Goal: Obtain resource: Obtain resource

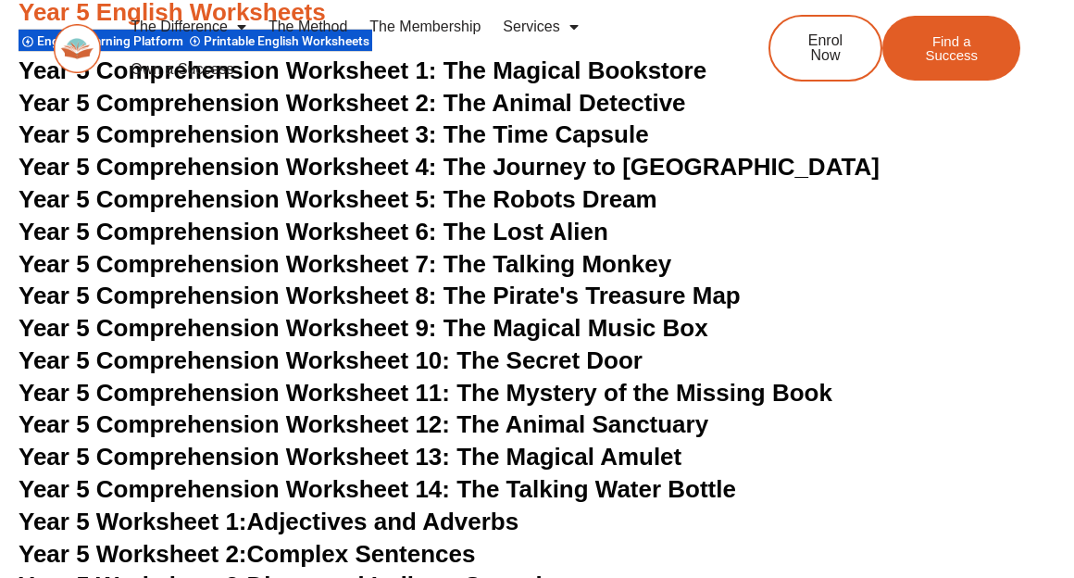
scroll to position [8998, 0]
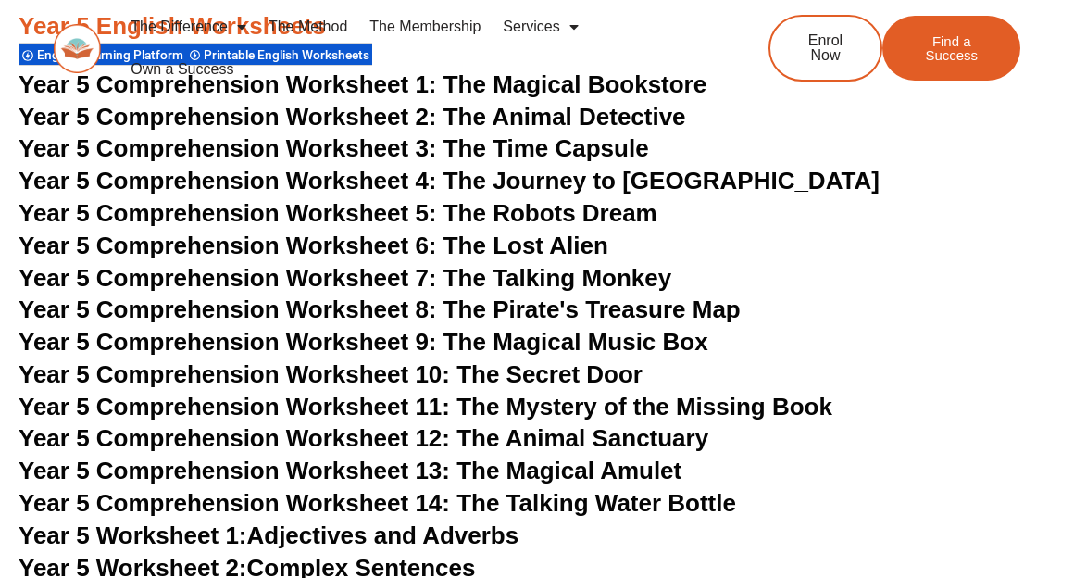
click at [359, 91] on div "The Difference Personalised Program Inspirational Tutors Motivational Learning …" at bounding box center [537, 55] width 967 height 110
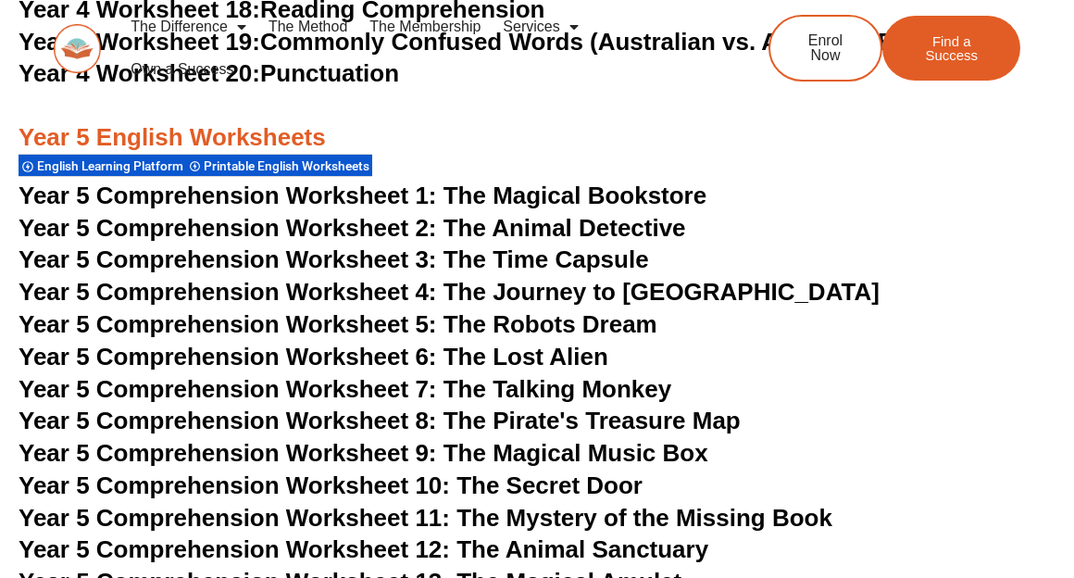
scroll to position [8884, 0]
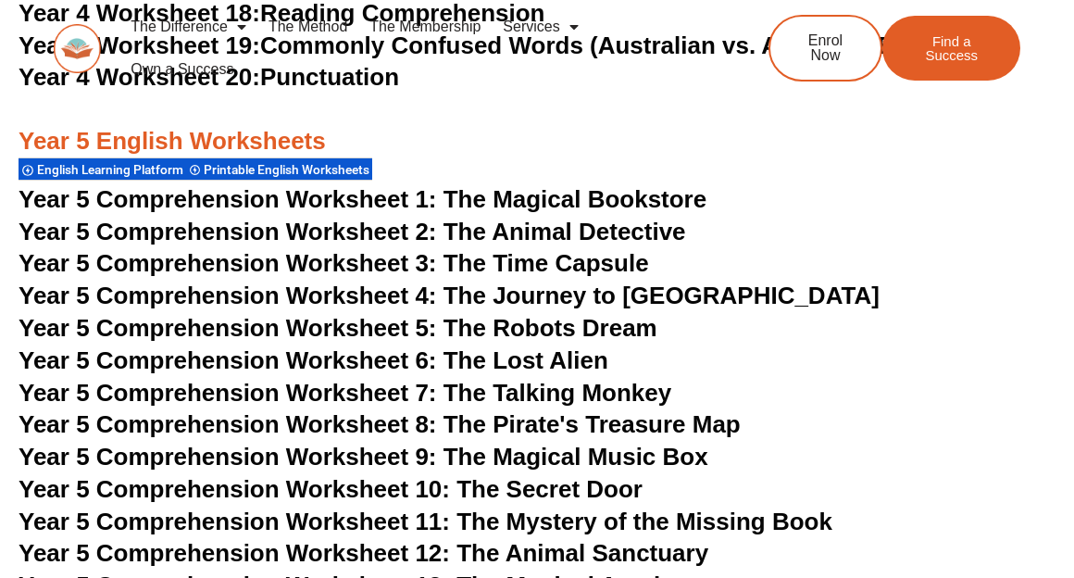
click at [502, 191] on span "Year 5 Comprehension Worksheet 1: The Magical Bookstore" at bounding box center [363, 199] width 688 height 28
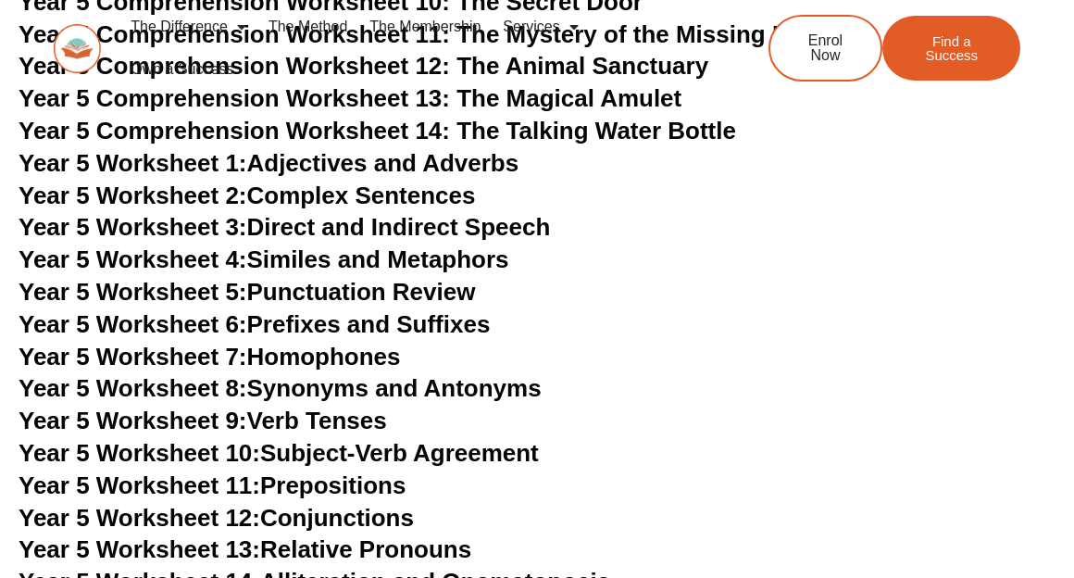
scroll to position [9378, 0]
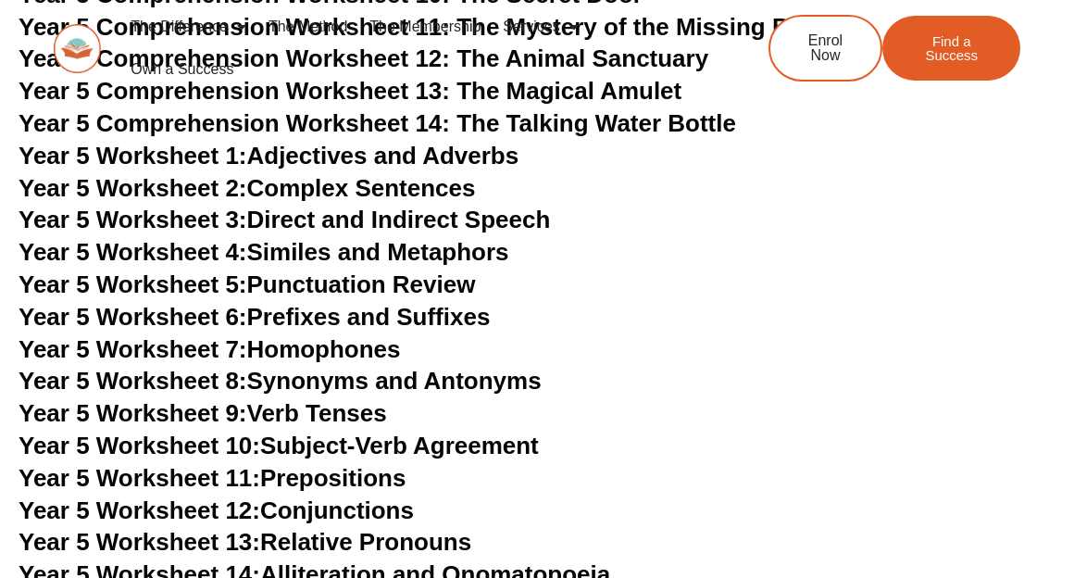
click at [391, 215] on link "Year 5 Worksheet 3: Direct and Indirect Speech" at bounding box center [285, 220] width 532 height 28
click at [452, 251] on link "Year 5 Worksheet 4: Similes and Metaphors" at bounding box center [264, 252] width 491 height 28
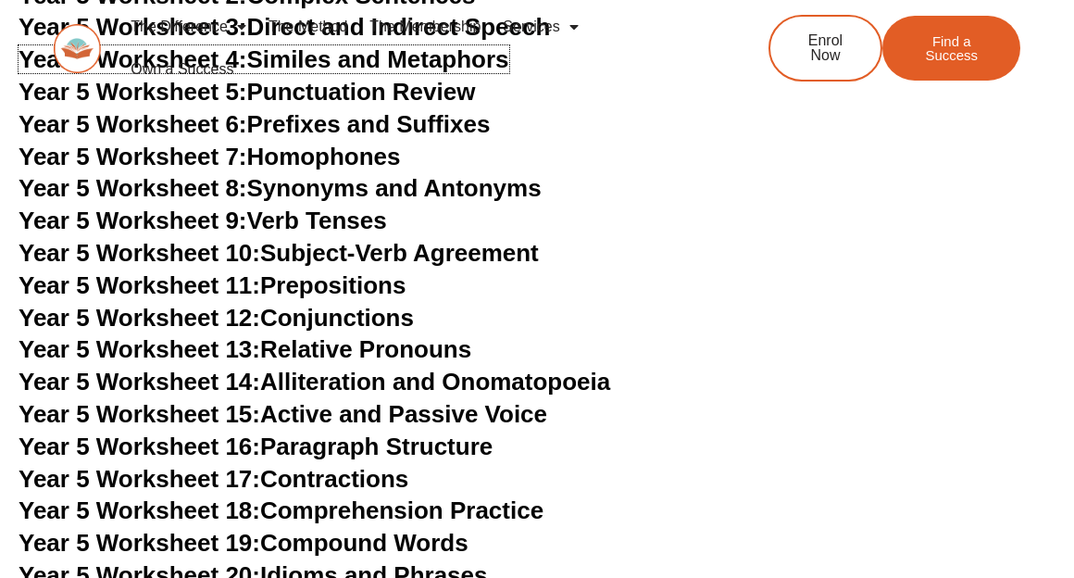
scroll to position [9573, 0]
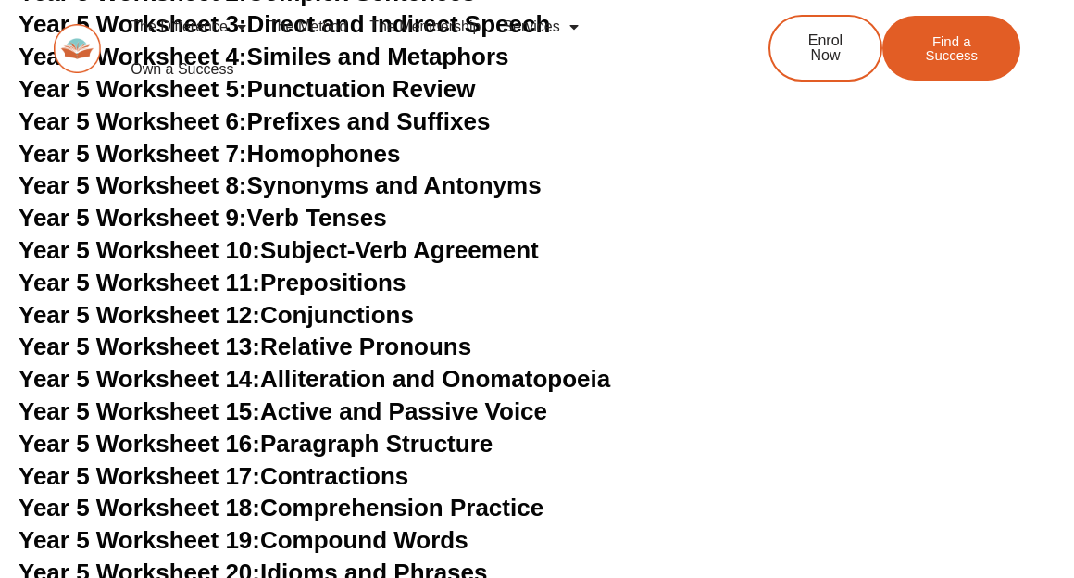
click at [352, 216] on link "Year 5 Worksheet 9: Verb Tenses" at bounding box center [203, 218] width 369 height 28
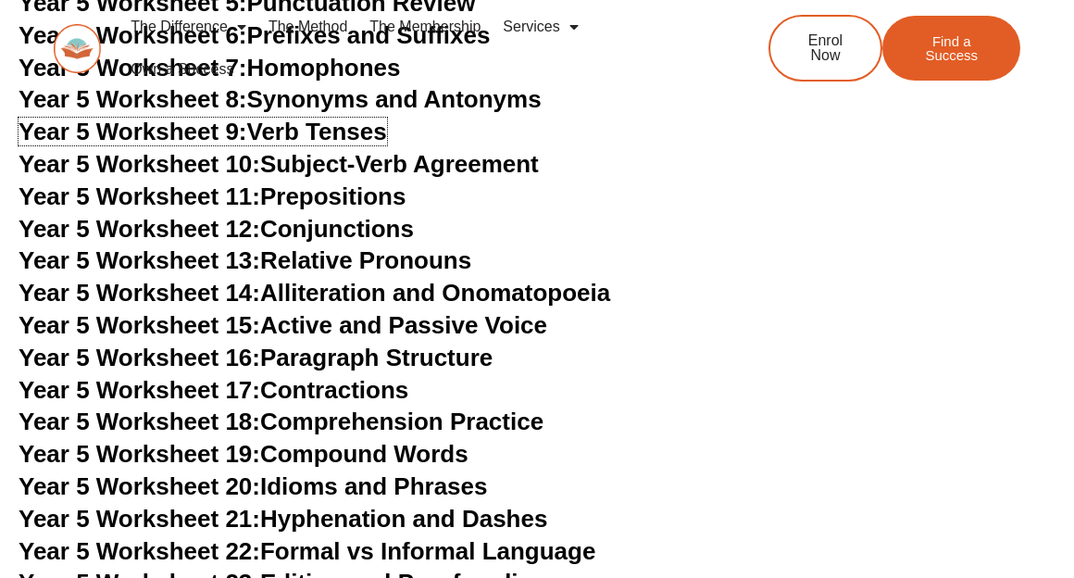
scroll to position [9661, 0]
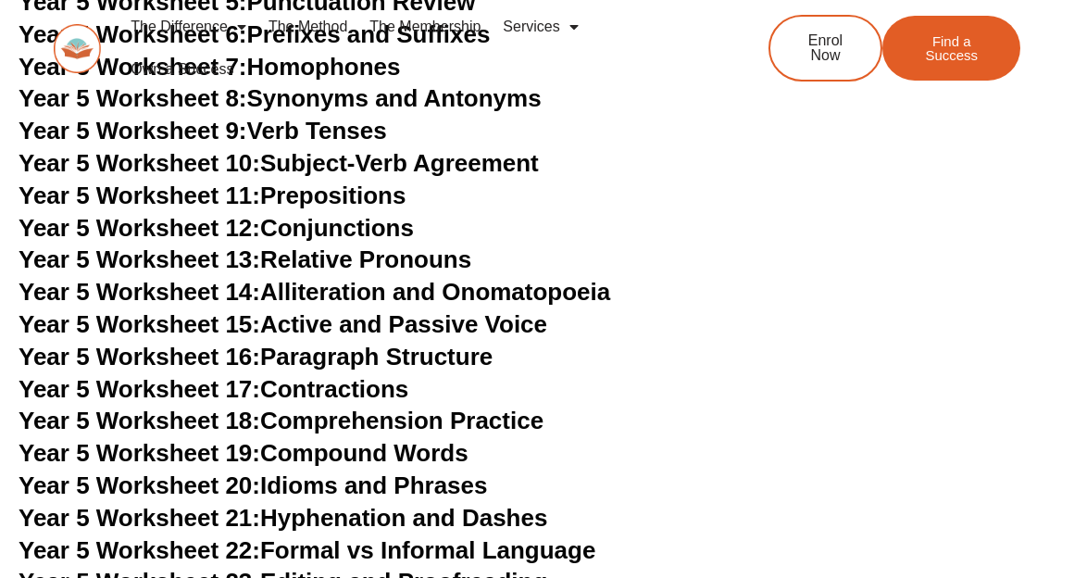
click at [381, 354] on link "Year 5 Worksheet 16: Paragraph Structure" at bounding box center [256, 357] width 474 height 28
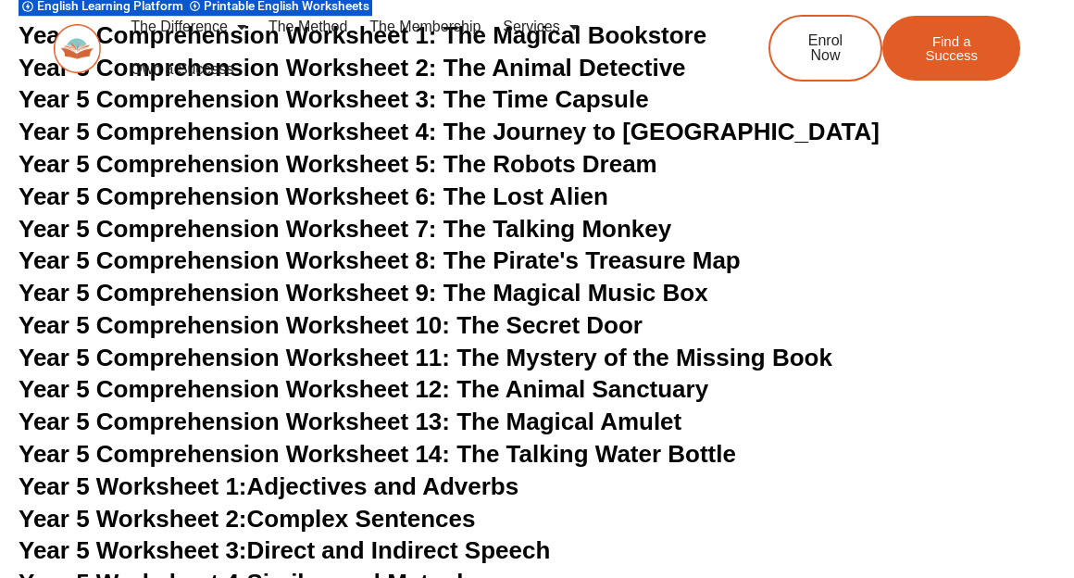
scroll to position [9011, 0]
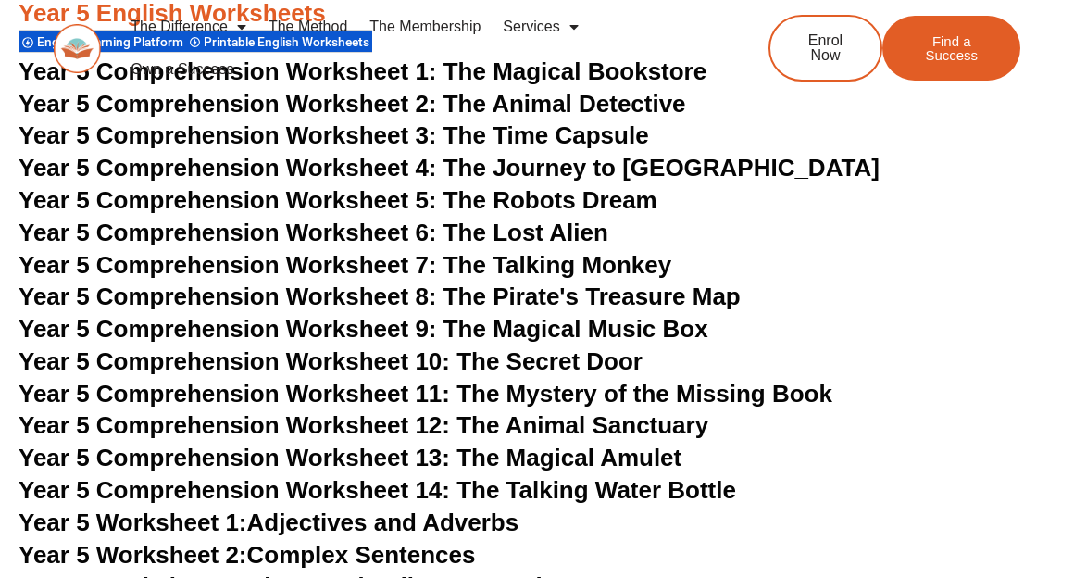
click at [560, 144] on span "Year 5 Comprehension Worksheet 3: The Time Capsule" at bounding box center [334, 135] width 631 height 28
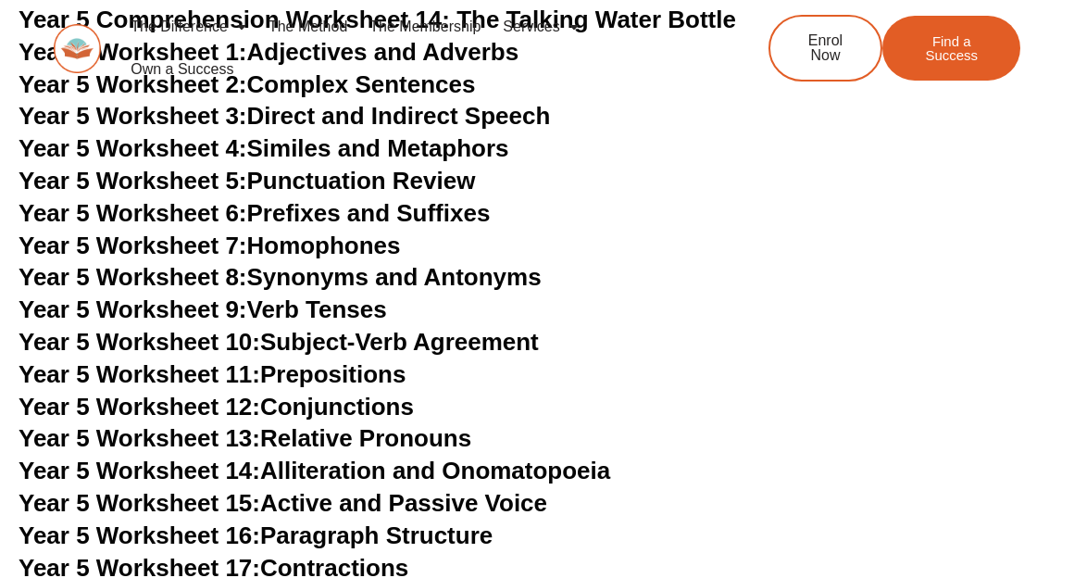
scroll to position [9481, 0]
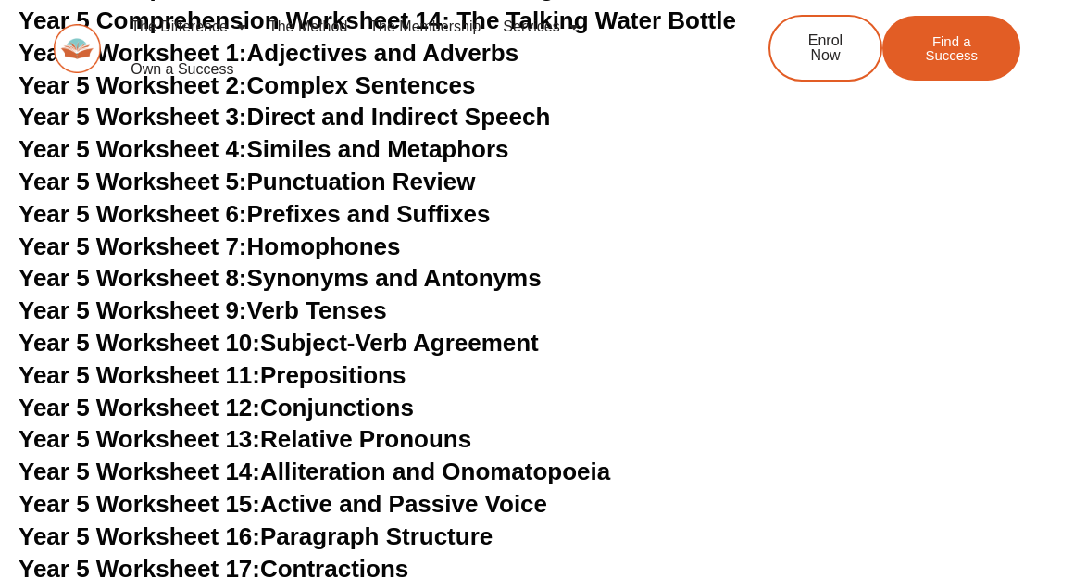
click at [370, 181] on link "Year 5 Worksheet 5: Punctuation Review" at bounding box center [247, 182] width 456 height 28
click at [530, 185] on h3 "Year 5 Worksheet 5: Punctuation Review" at bounding box center [537, 182] width 1037 height 31
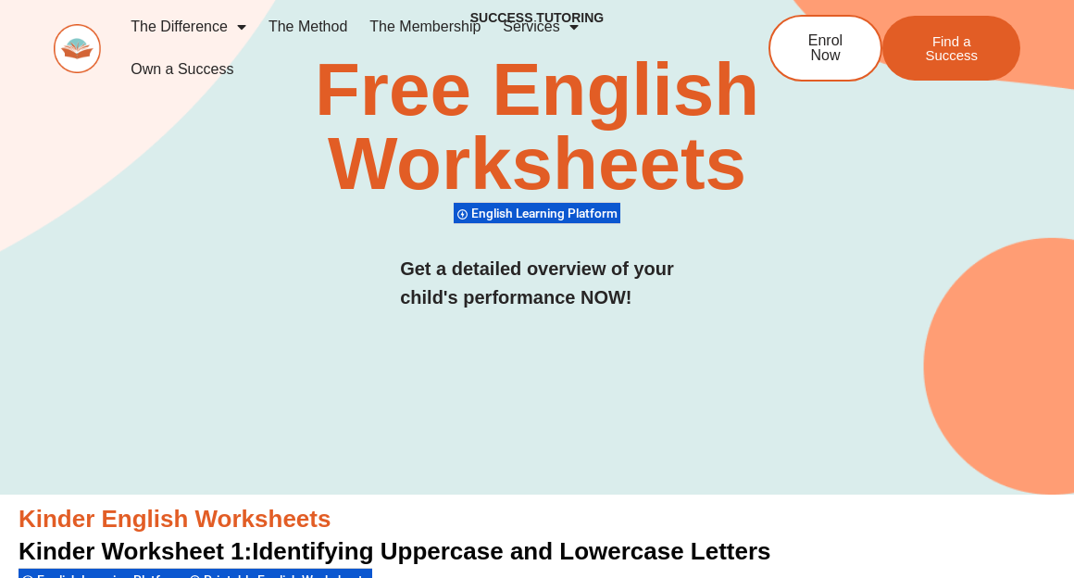
scroll to position [0, 0]
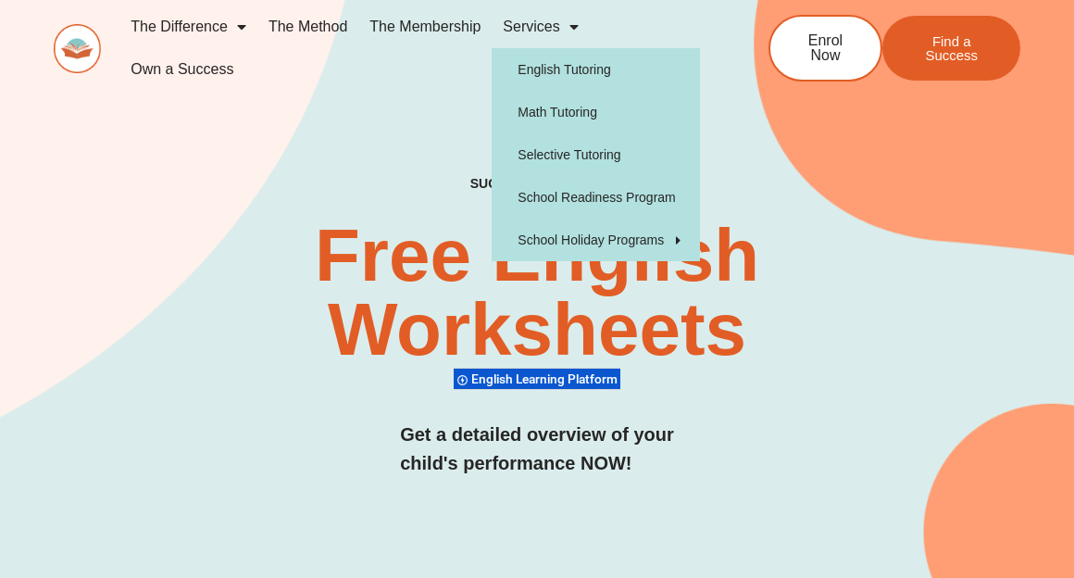
click at [567, 31] on span "Menu" at bounding box center [569, 26] width 19 height 33
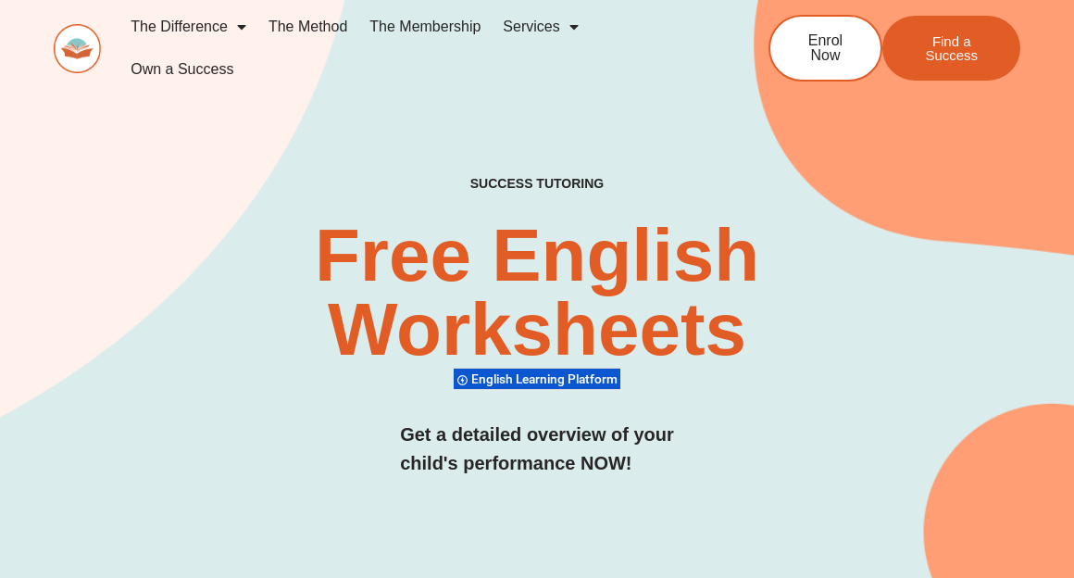
click at [567, 31] on span "Menu" at bounding box center [569, 26] width 19 height 33
click at [74, 44] on img at bounding box center [77, 48] width 47 height 49
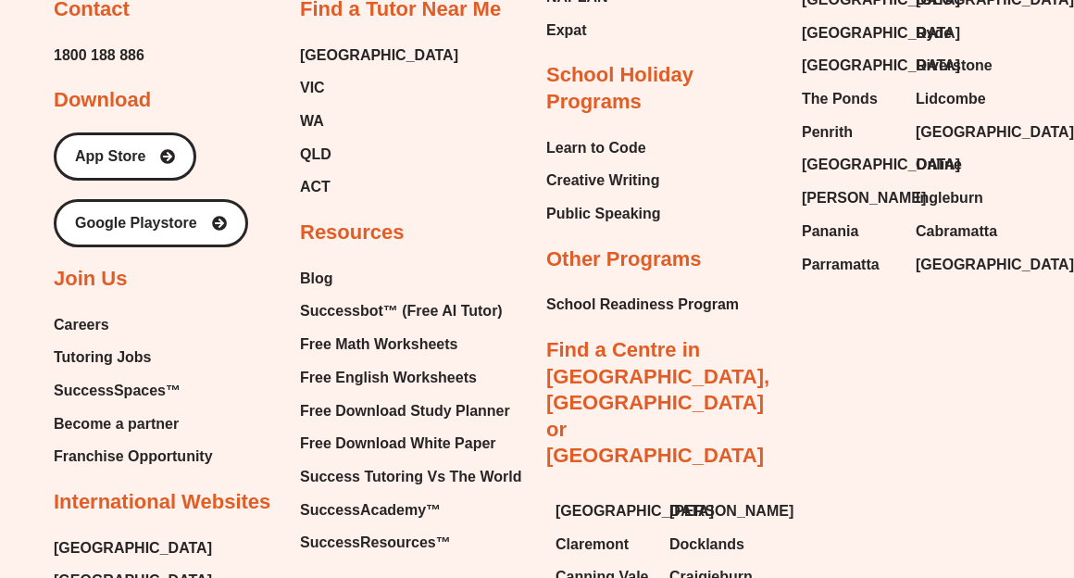
scroll to position [7759, 0]
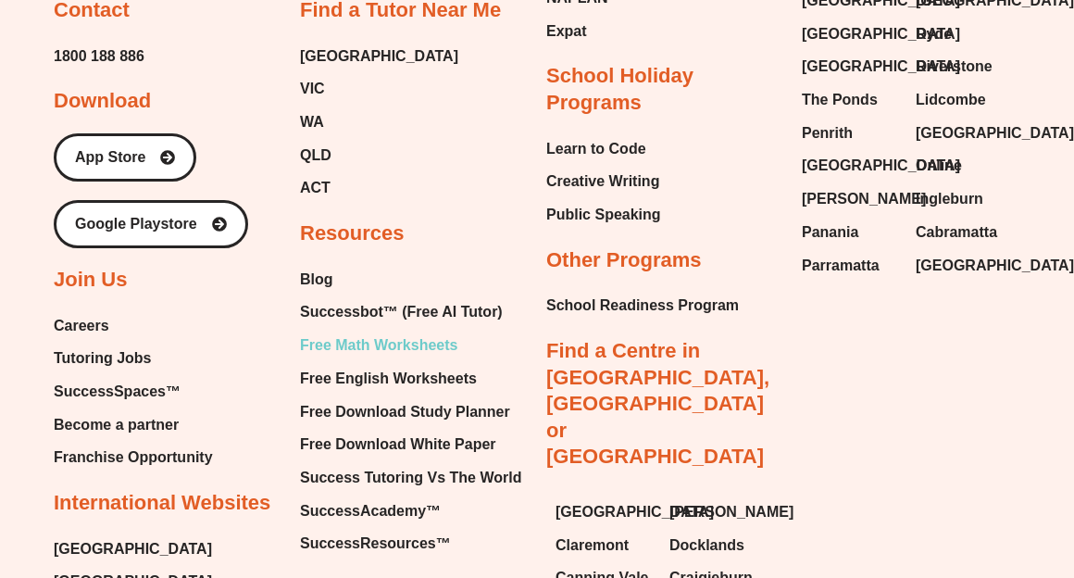
click at [413, 331] on span "Free Math Worksheets" at bounding box center [378, 345] width 157 height 28
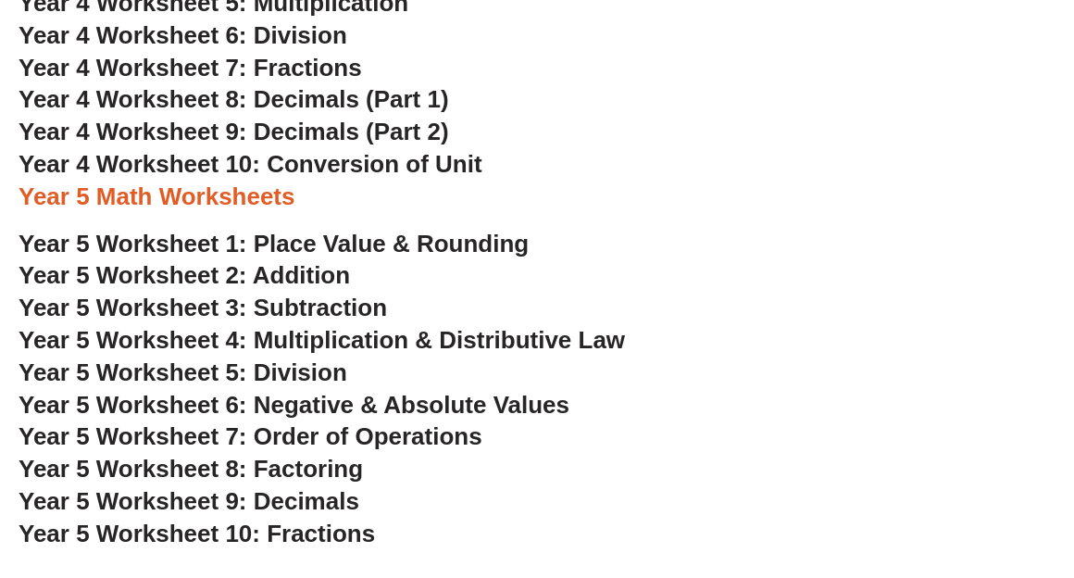
scroll to position [3232, 0]
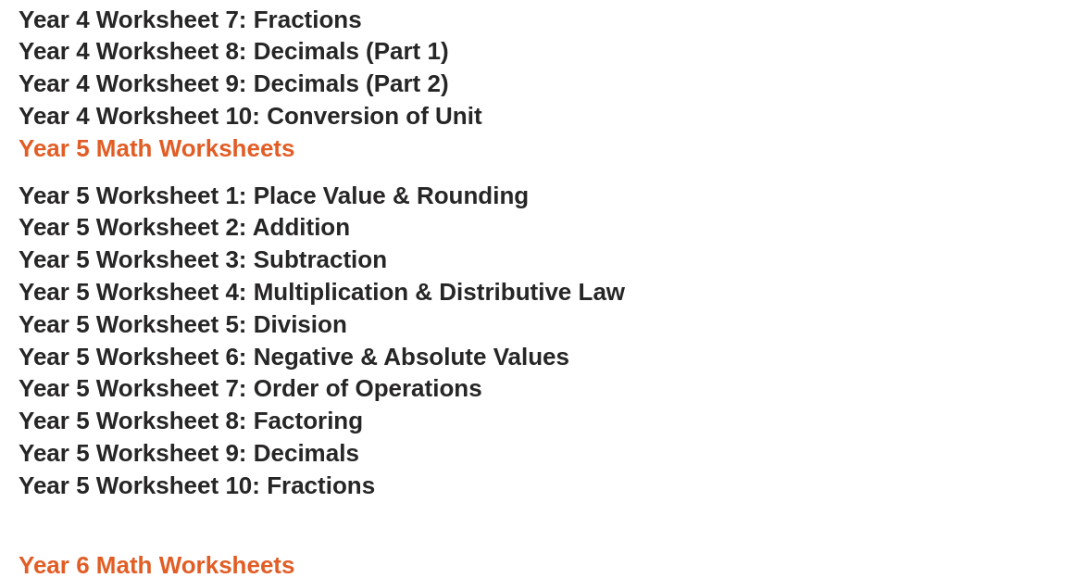
click at [361, 194] on span "Year 5 Worksheet 1: Place Value & Rounding" at bounding box center [274, 195] width 510 height 28
click at [557, 448] on h3 "Year 5 Worksheet 9: Decimals" at bounding box center [537, 453] width 1037 height 31
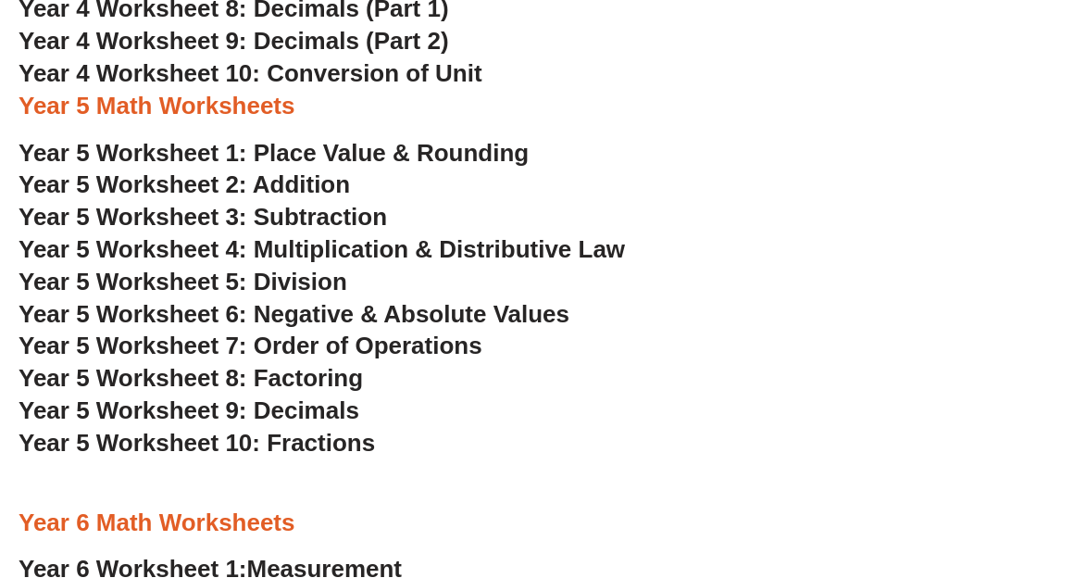
scroll to position [3280, 0]
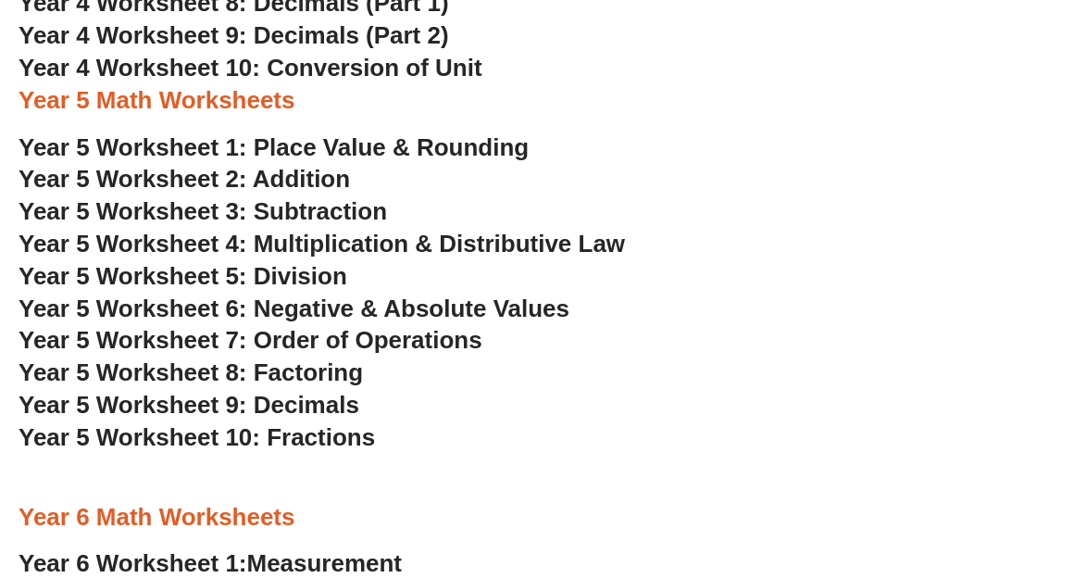
click at [423, 236] on span "Year 5 Worksheet 4: Multiplication & Distributive Law" at bounding box center [322, 244] width 607 height 28
click at [304, 275] on span "Year 5 Worksheet 5: Division" at bounding box center [183, 276] width 329 height 28
click at [396, 272] on h3 "Year 5 Worksheet 5: Division" at bounding box center [537, 276] width 1037 height 31
click at [300, 427] on span "Year 5 Worksheet 10: Fractions" at bounding box center [197, 437] width 356 height 28
click at [314, 408] on span "Year 5 Worksheet 9: Decimals" at bounding box center [189, 405] width 341 height 28
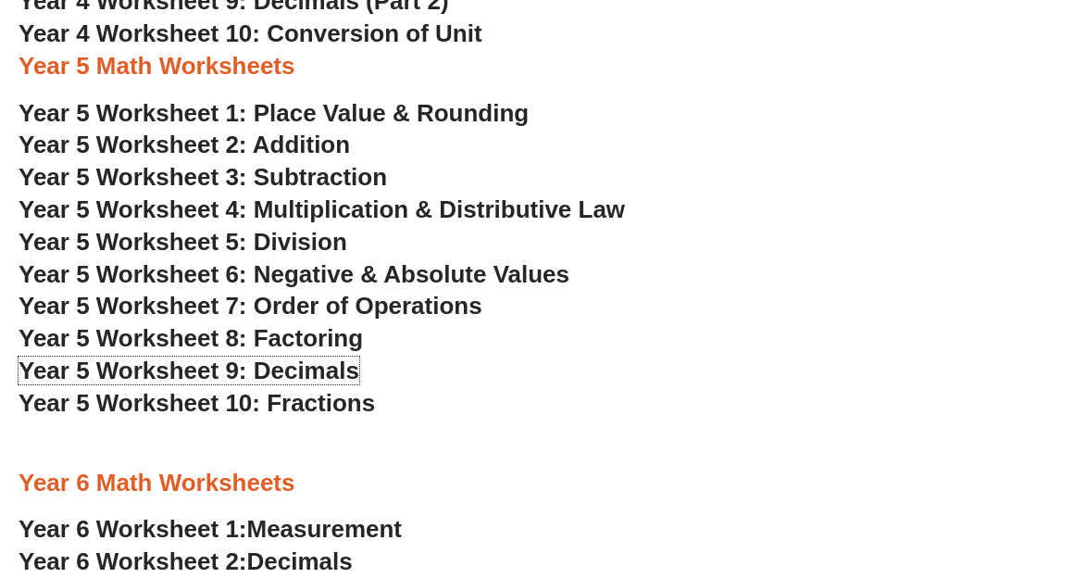
scroll to position [3326, 0]
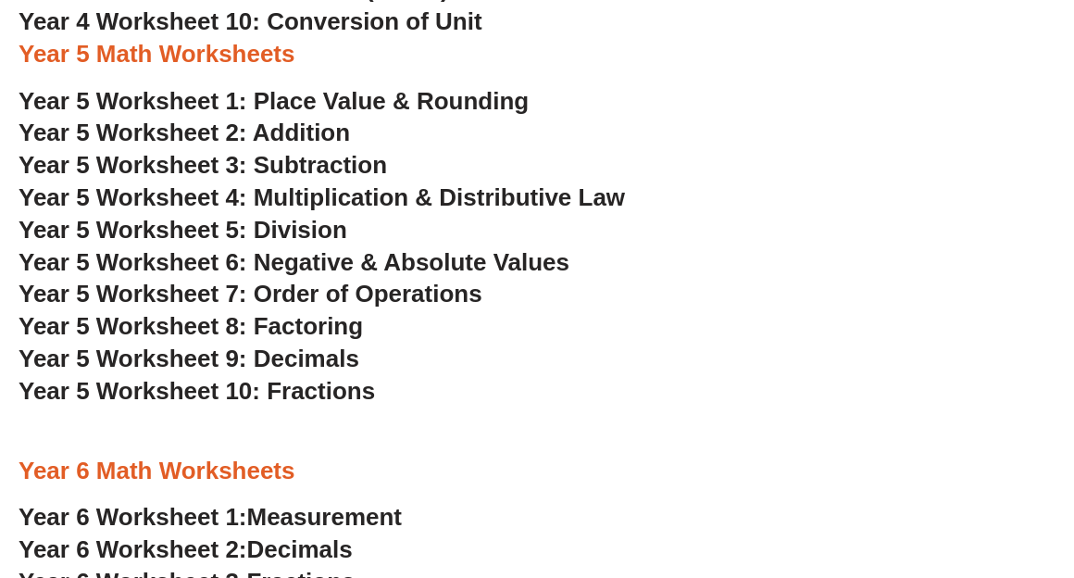
click at [556, 344] on h3 "Year 5 Worksheet 9: Decimals" at bounding box center [537, 359] width 1037 height 31
click at [341, 95] on span "Year 5 Worksheet 1: Place Value & Rounding" at bounding box center [274, 101] width 510 height 28
